Goal: Task Accomplishment & Management: Use online tool/utility

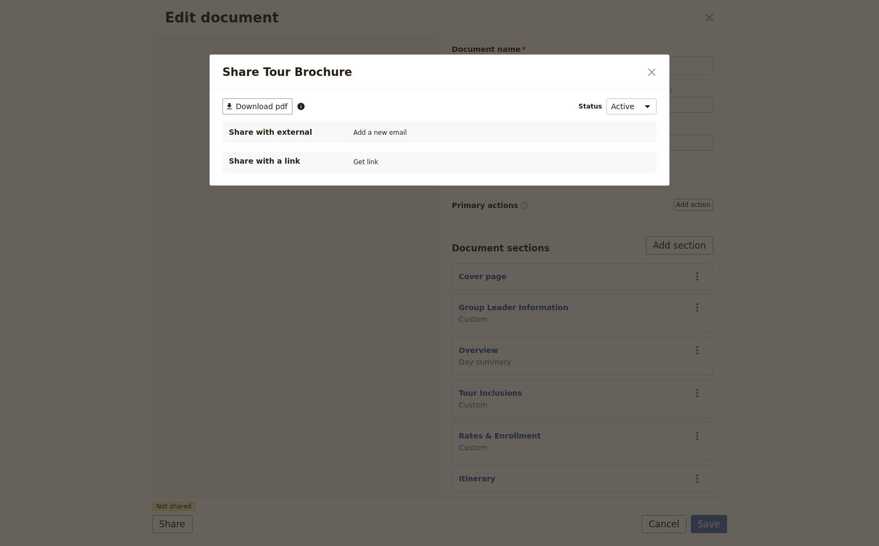
select select "DEFAULT"
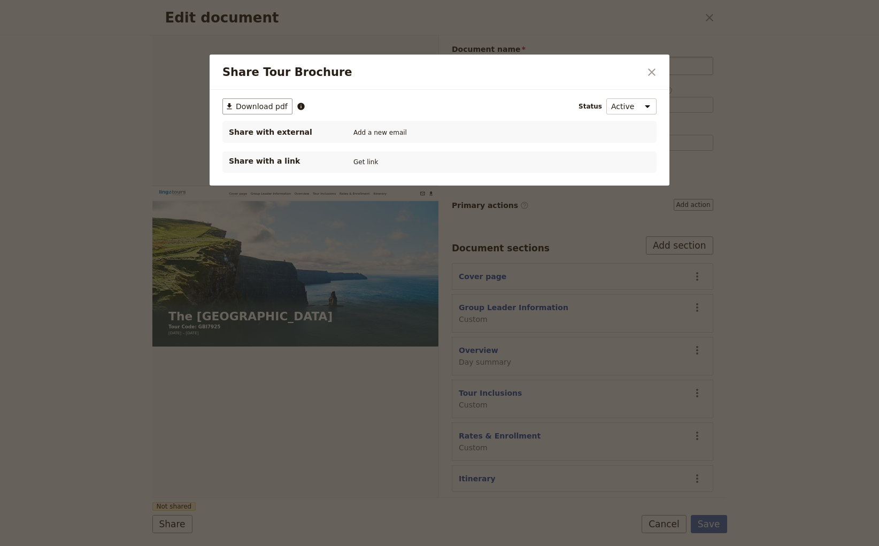
click at [654, 74] on icon "Close dialog" at bounding box center [651, 71] width 7 height 7
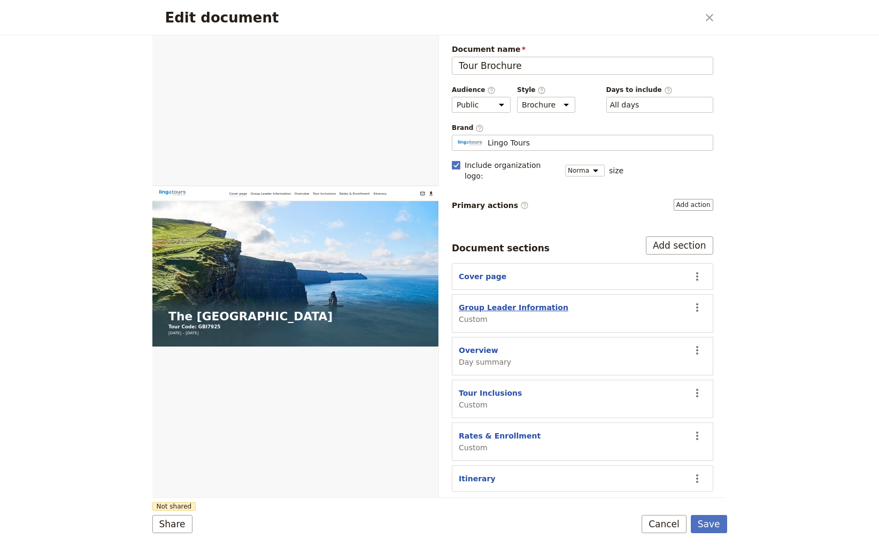
click at [495, 302] on button "Group Leader Information" at bounding box center [514, 307] width 110 height 11
select select "CUSTOM"
select select "default"
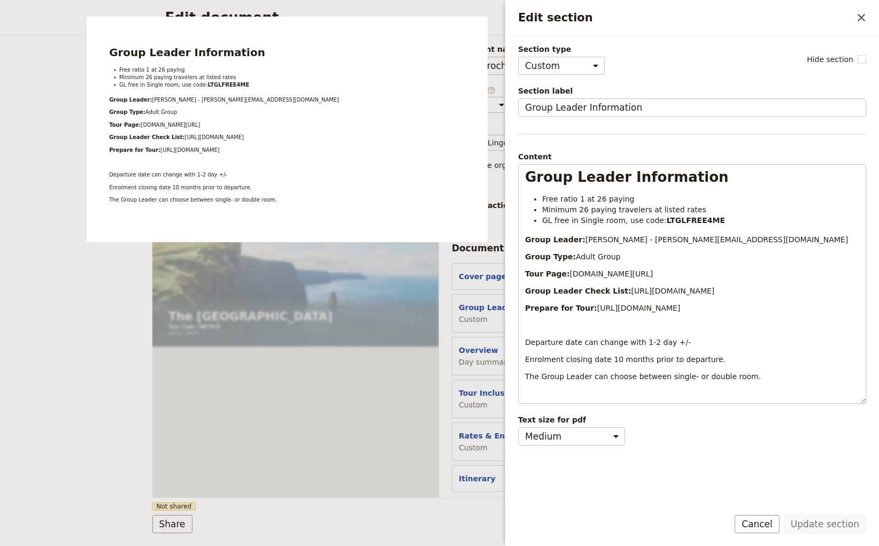
click at [492, 314] on span "Custom" at bounding box center [514, 319] width 110 height 11
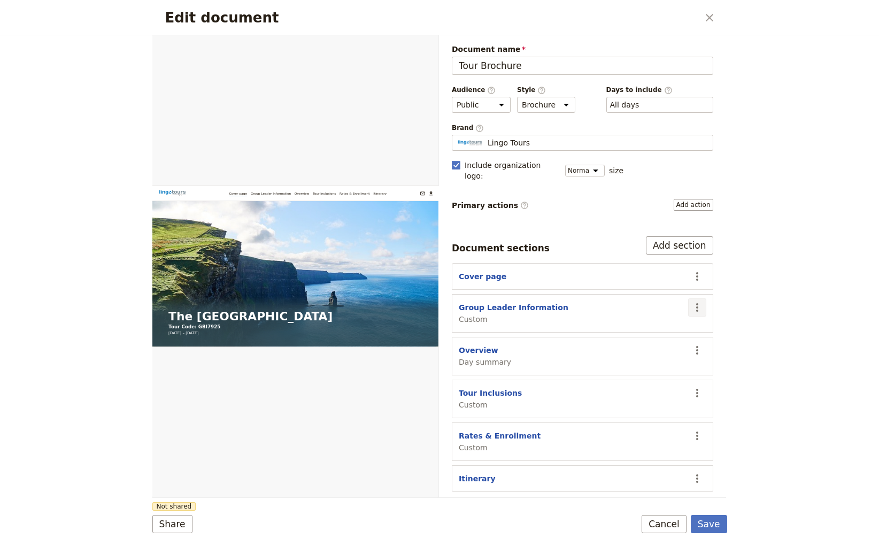
click at [697, 301] on icon "Actions" at bounding box center [697, 307] width 13 height 13
click at [819, 336] on div "Edit document ​ Web PDF ​ Document name Tour Brochure Preview Audience ​ Public…" at bounding box center [439, 273] width 879 height 546
click at [107, 110] on div "Edit document ​ Web PDF ​ Document name Tour Brochure Preview Audience ​ Public…" at bounding box center [439, 273] width 879 height 546
click at [713, 524] on button "Save" at bounding box center [709, 524] width 36 height 18
